Goal: Complete application form

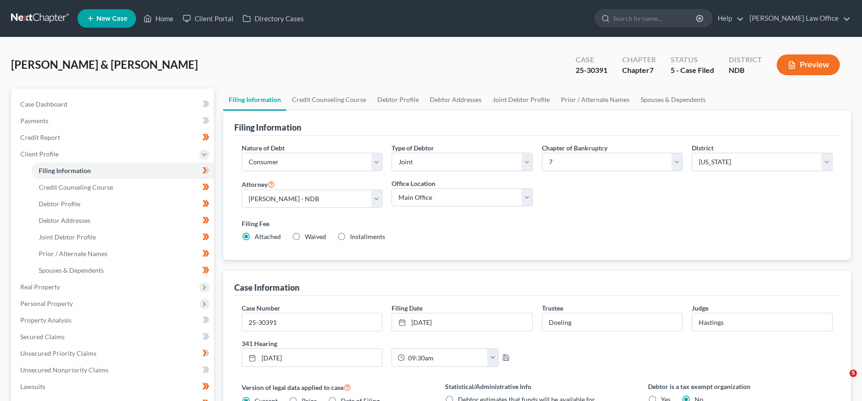
select select "1"
select select "0"
select select "60"
select select "0"
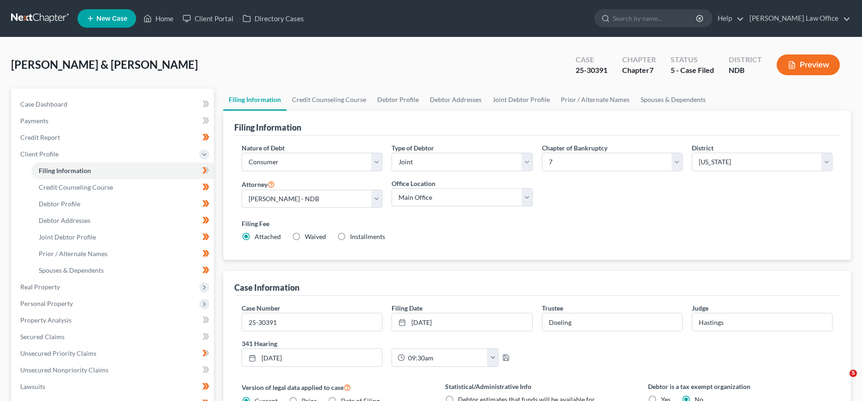
select select "29"
click at [19, 18] on link at bounding box center [40, 18] width 59 height 17
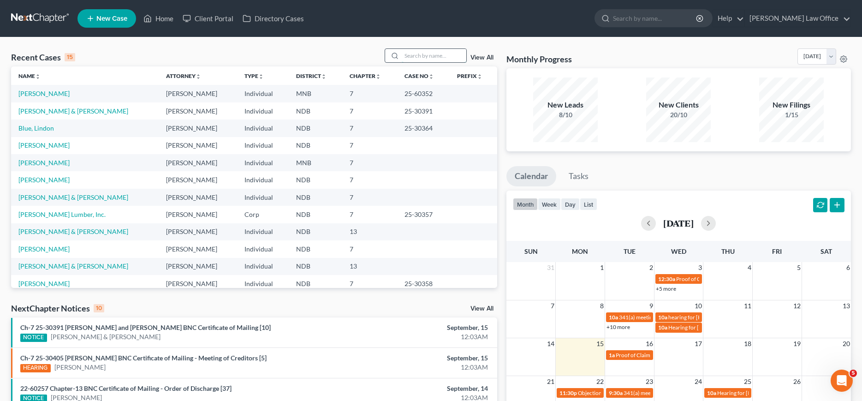
click at [431, 56] on input "search" at bounding box center [434, 55] width 65 height 13
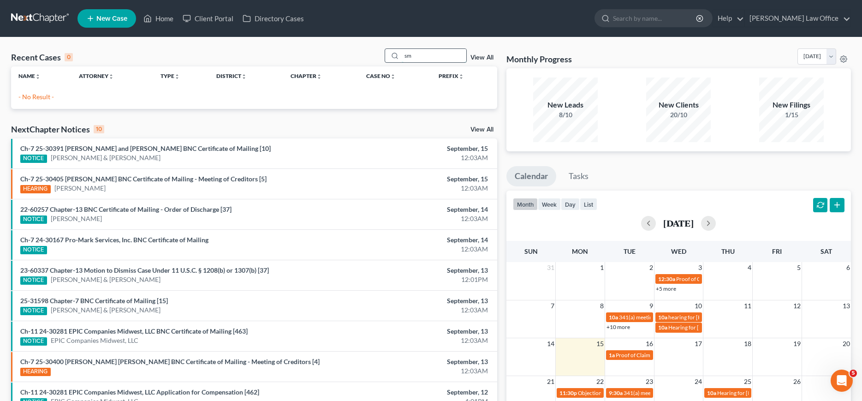
type input "s"
